Goal: Task Accomplishment & Management: Manage account settings

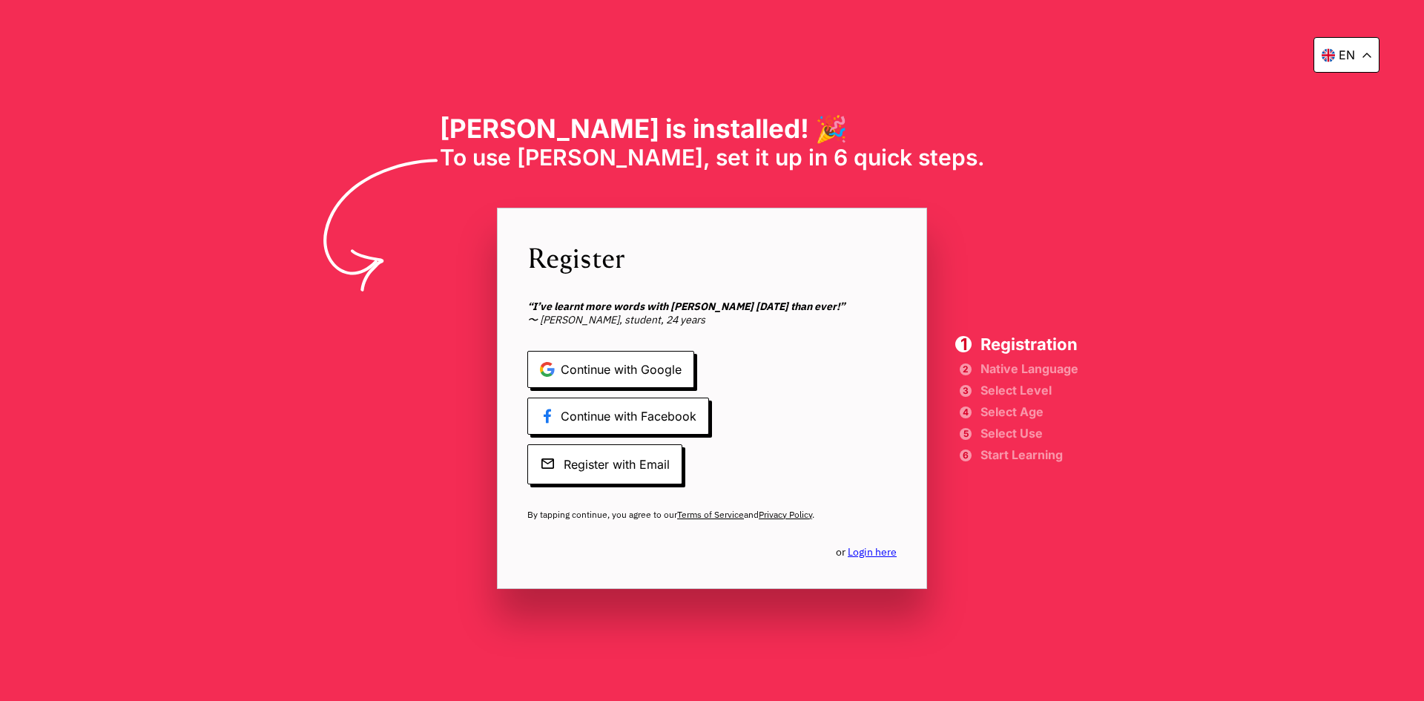
click at [880, 556] on link "Login here" at bounding box center [872, 551] width 49 height 13
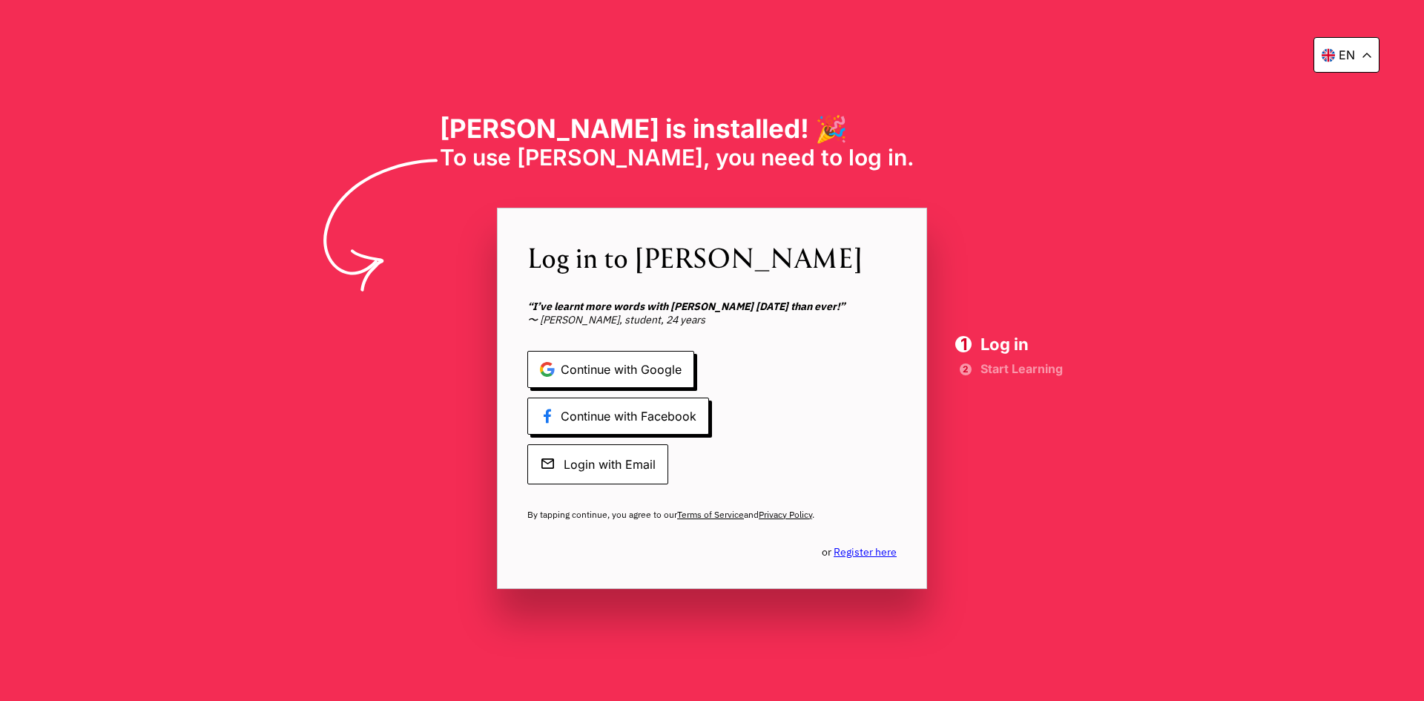
click at [629, 449] on span "Login with Email" at bounding box center [597, 464] width 141 height 40
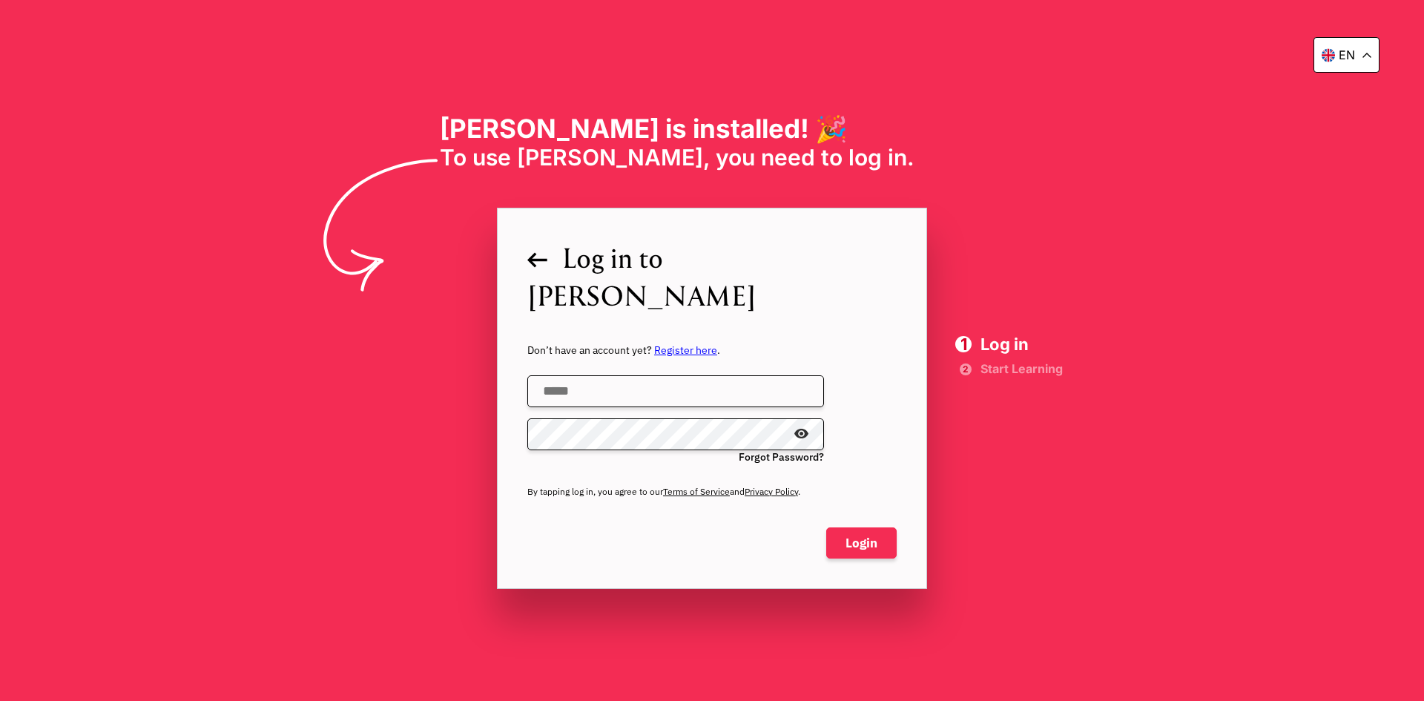
click at [633, 375] on input "email" at bounding box center [675, 391] width 297 height 32
type input "**********"
click at [809, 434] on span at bounding box center [809, 434] width 0 height 0
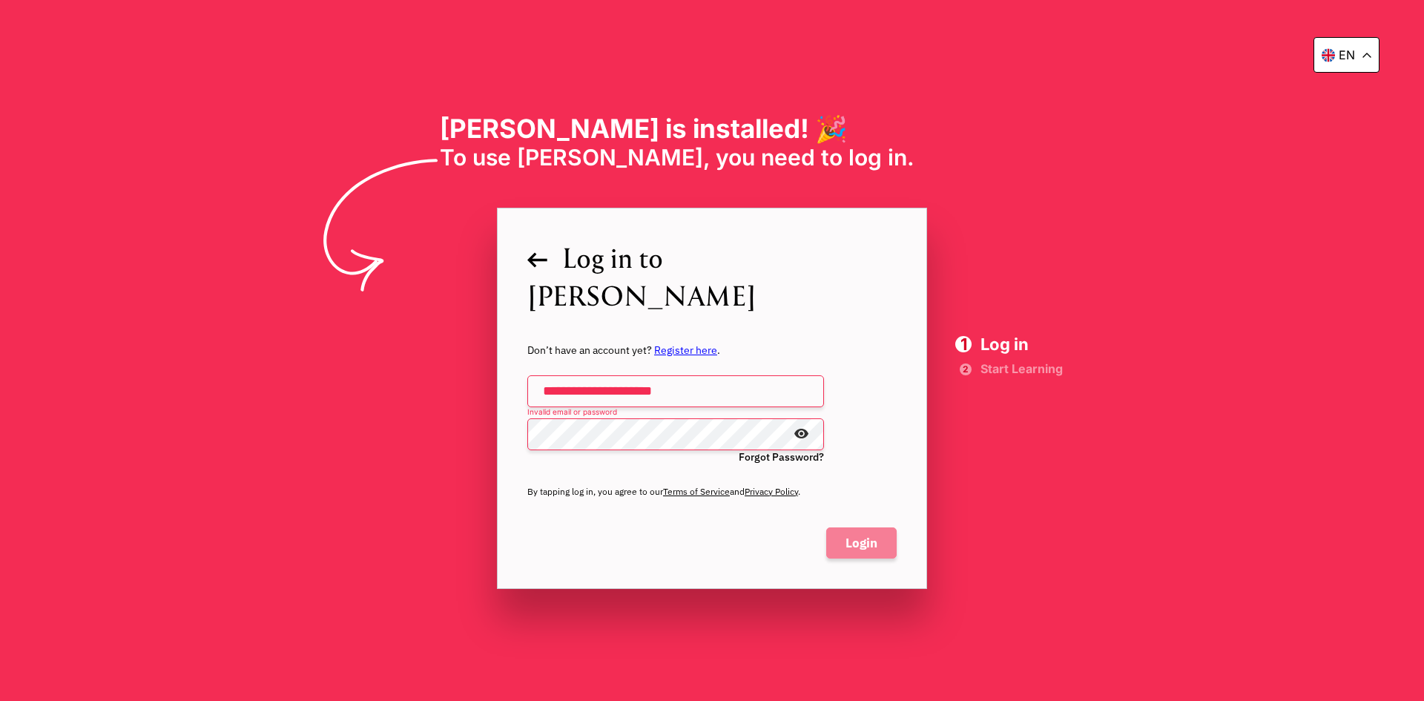
click at [866, 552] on span "Login" at bounding box center [861, 542] width 70 height 31
